Goal: Navigation & Orientation: Find specific page/section

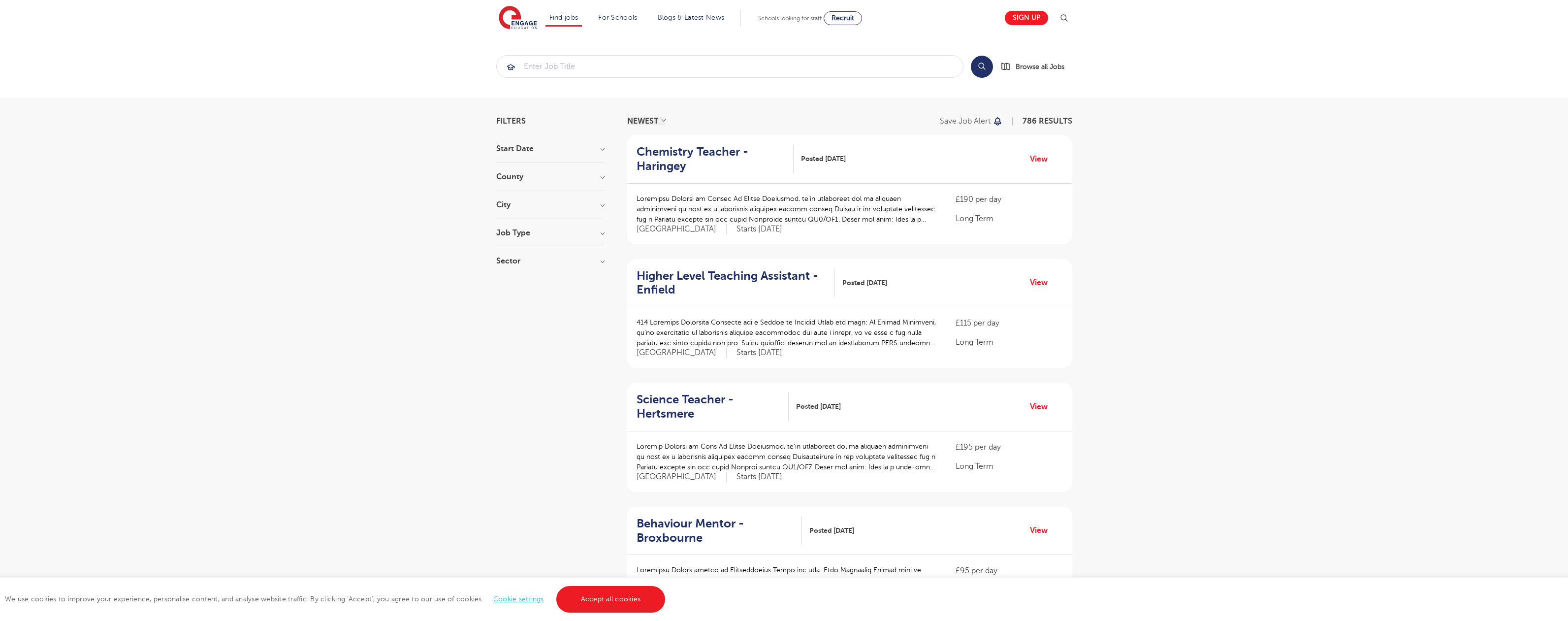
click at [609, 599] on link "Accept all cookies" at bounding box center [610, 599] width 109 height 27
